Goal: Task Accomplishment & Management: Use online tool/utility

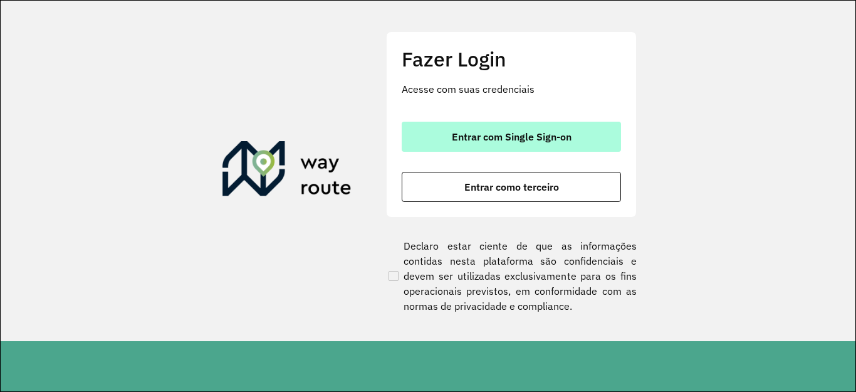
click at [504, 136] on span "Entrar com Single Sign-on" at bounding box center [512, 137] width 120 height 10
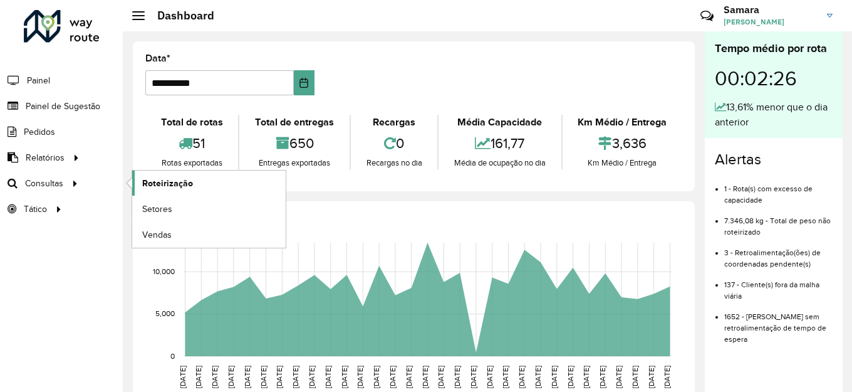
click at [168, 184] on span "Roteirização" at bounding box center [167, 183] width 51 height 13
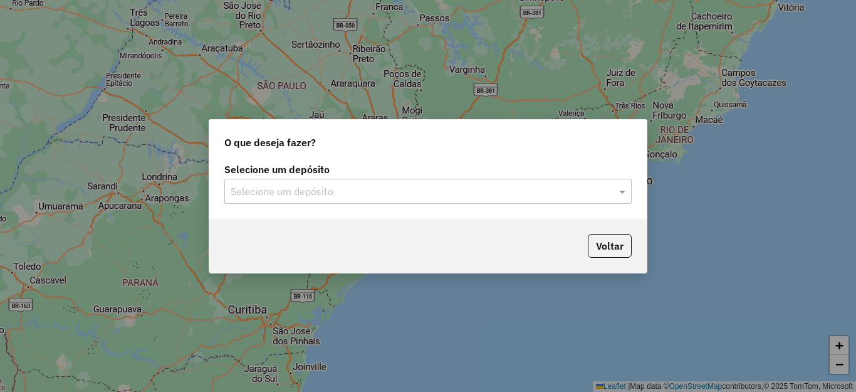
click at [328, 184] on input "text" at bounding box center [416, 191] width 370 height 15
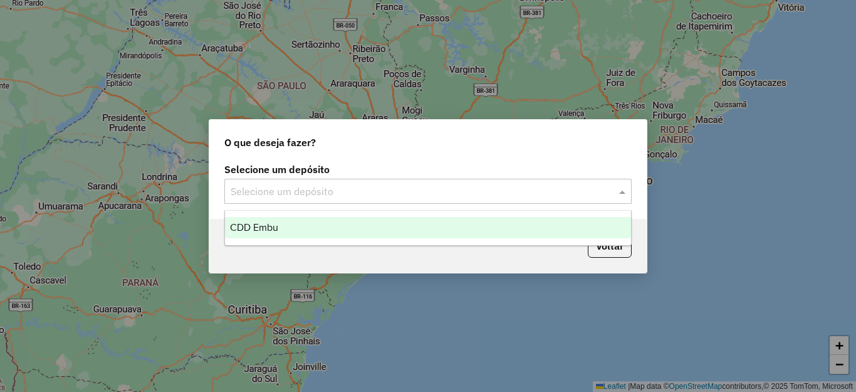
click at [254, 234] on div "CDD Embu" at bounding box center [428, 227] width 406 height 21
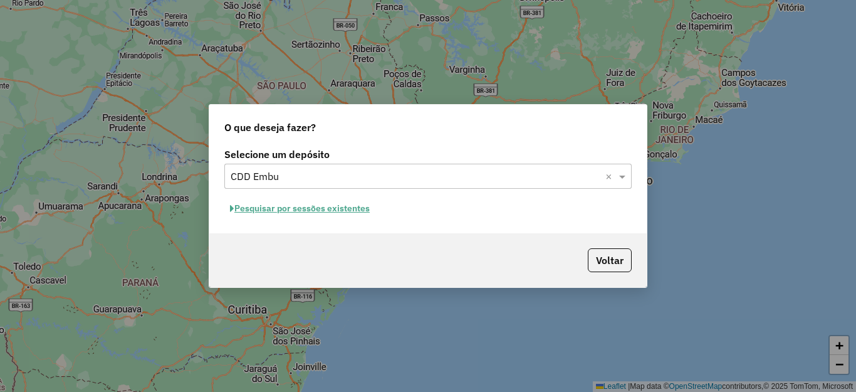
click at [291, 211] on button "Pesquisar por sessões existentes" at bounding box center [299, 208] width 151 height 19
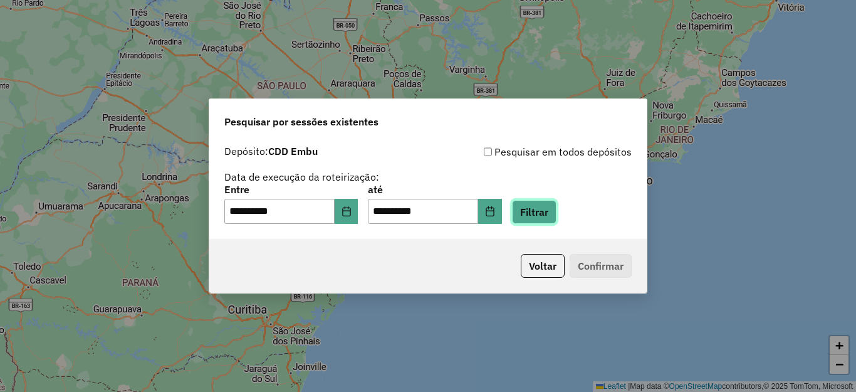
click at [556, 204] on button "Filtrar" at bounding box center [534, 212] width 44 height 24
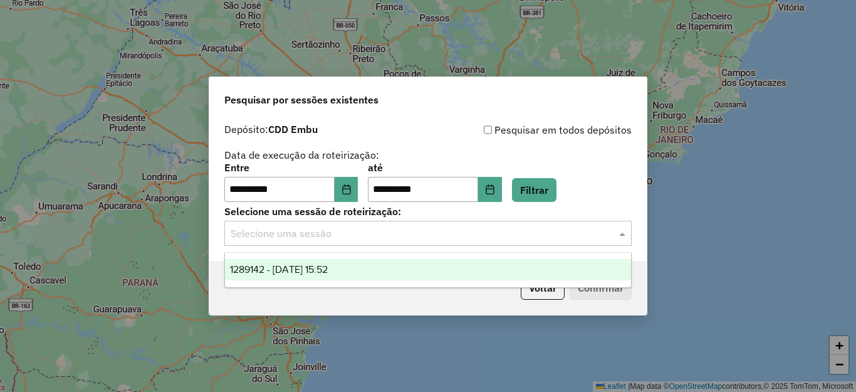
click at [326, 237] on input "text" at bounding box center [416, 233] width 370 height 15
click at [328, 270] on span "1289142 - 06/10/2025 15:52" at bounding box center [279, 269] width 98 height 11
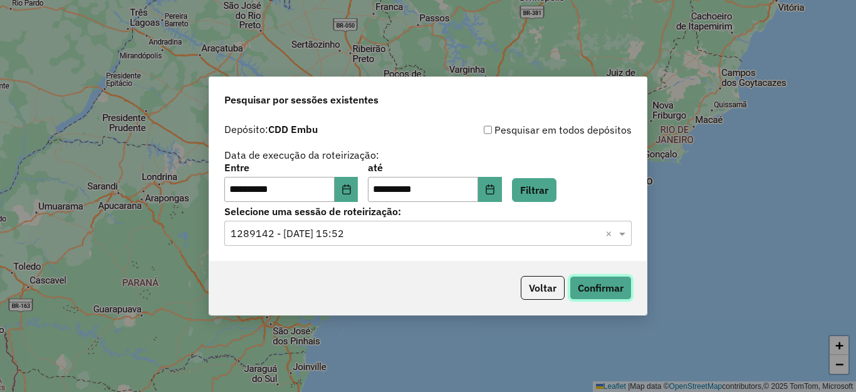
click at [593, 281] on button "Confirmar" at bounding box center [601, 288] width 62 height 24
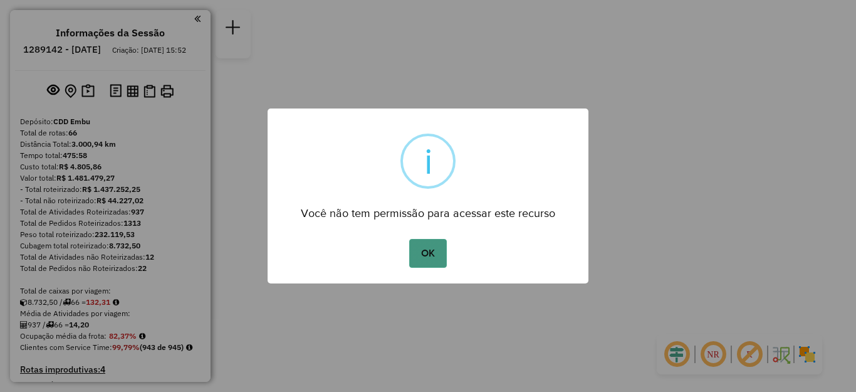
click at [418, 257] on button "OK" at bounding box center [427, 253] width 37 height 29
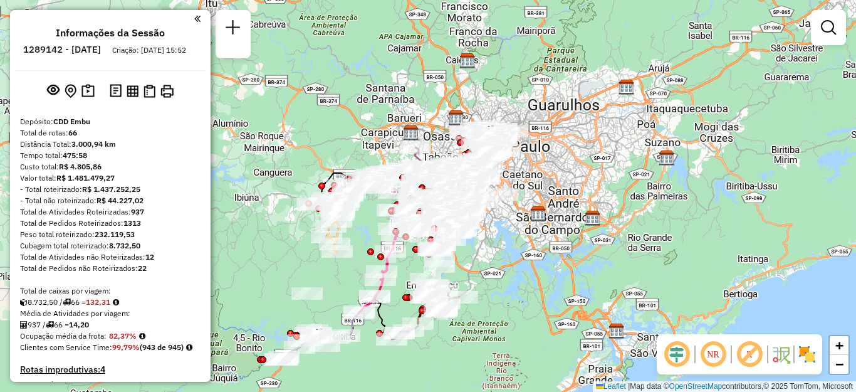
click at [813, 357] on img at bounding box center [807, 354] width 20 height 20
